Goal: Information Seeking & Learning: Learn about a topic

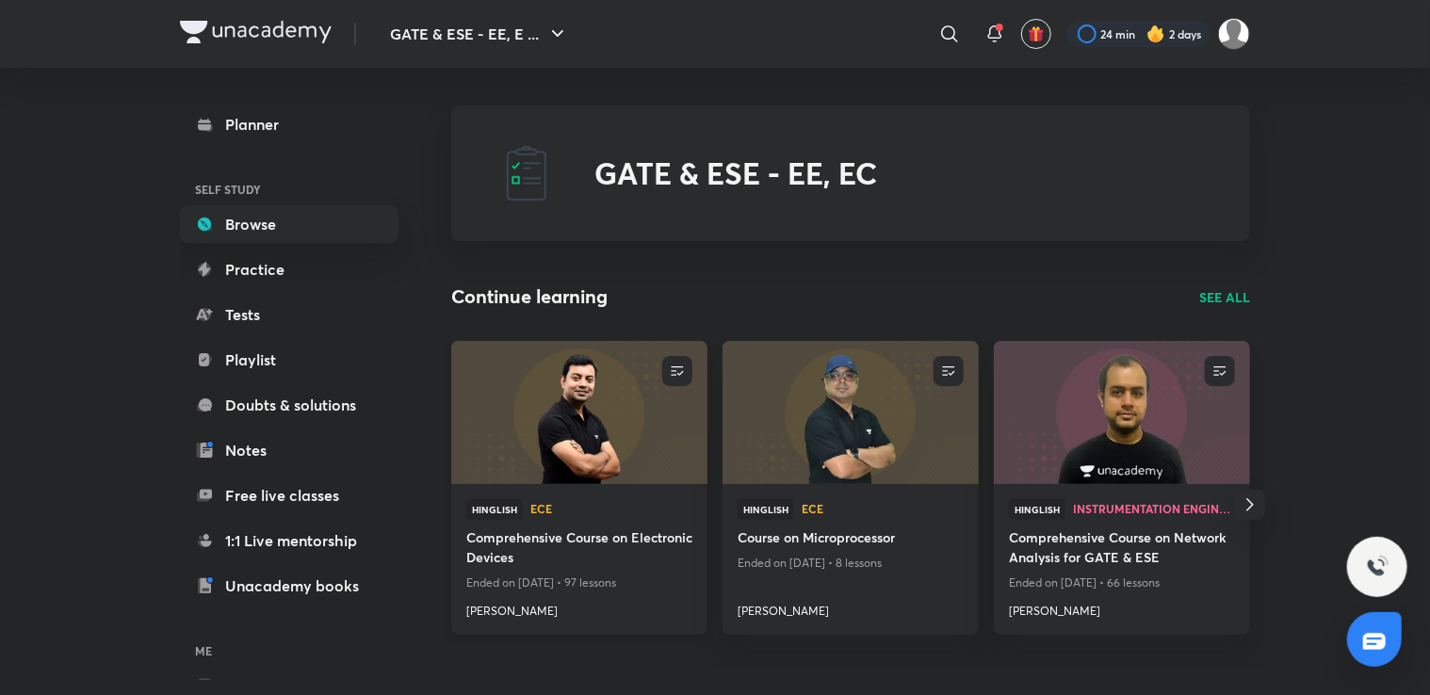
click at [544, 537] on h4 "Comprehensive Course on Electronic Devices" at bounding box center [579, 548] width 226 height 43
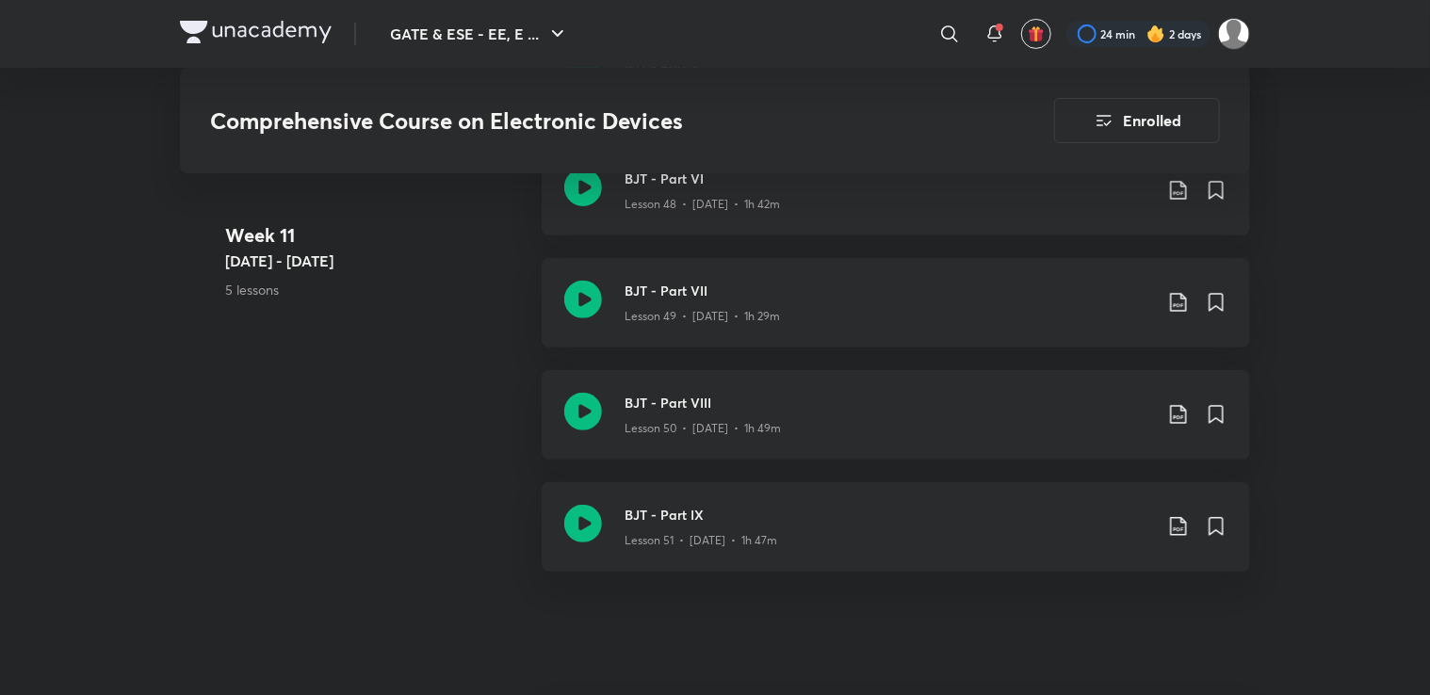
scroll to position [7382, 0]
click at [1168, 297] on icon at bounding box center [1178, 304] width 23 height 23
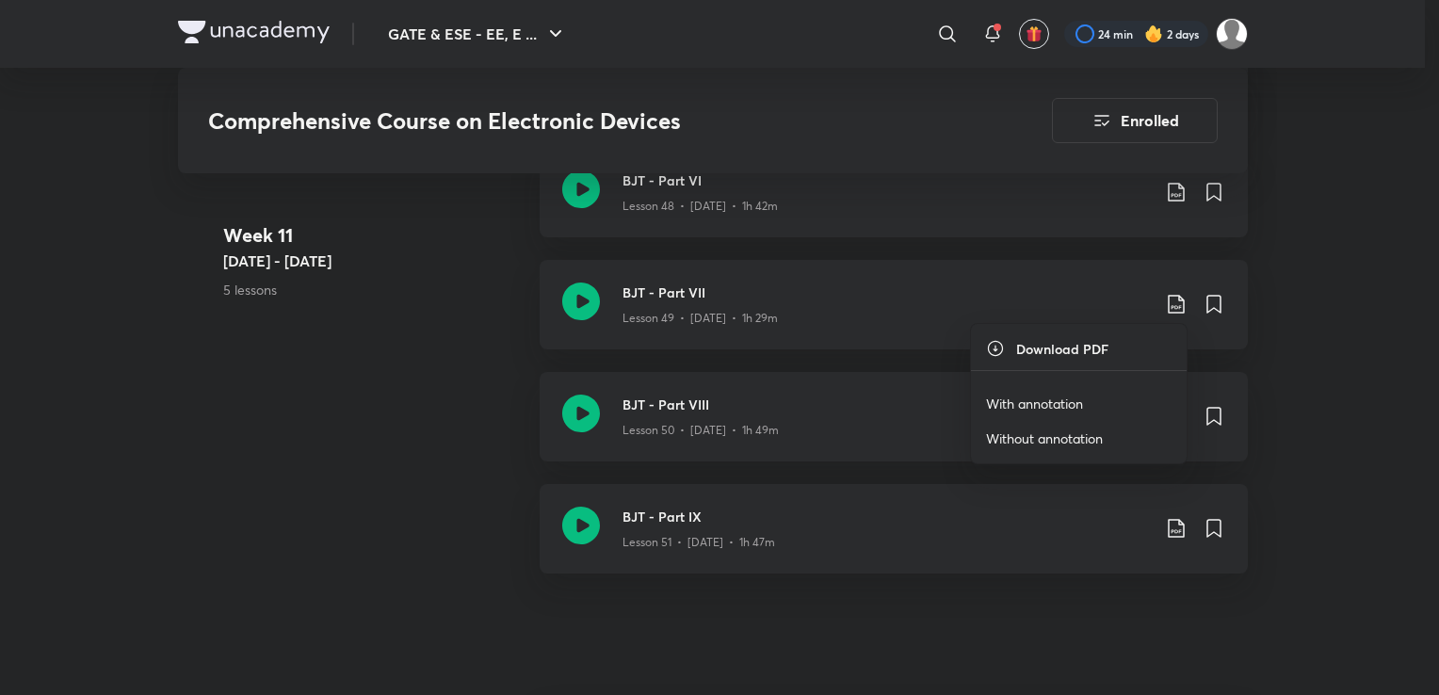
click at [1022, 408] on p "With annotation" at bounding box center [1034, 404] width 97 height 20
